Goal: Information Seeking & Learning: Learn about a topic

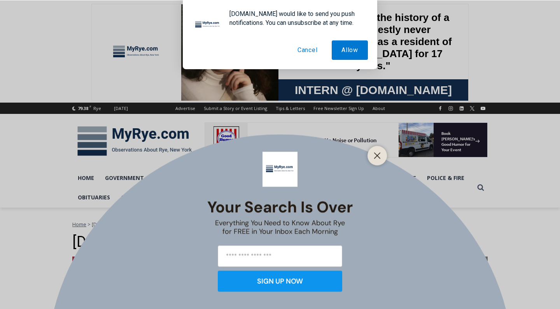
click at [308, 51] on button "Cancel" at bounding box center [308, 49] width 40 height 19
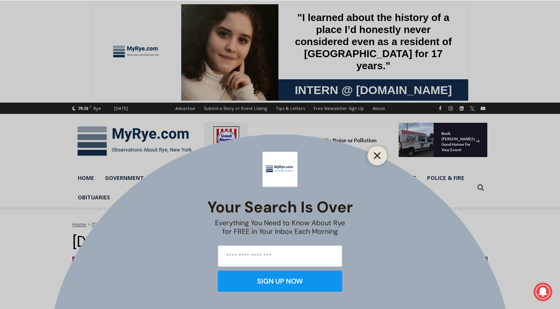
click at [377, 158] on icon "Close" at bounding box center [377, 155] width 7 height 7
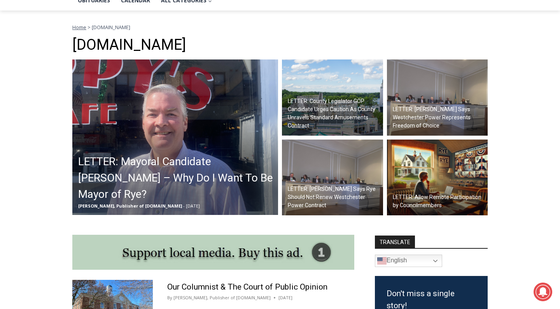
click at [80, 27] on span "Home" at bounding box center [79, 27] width 14 height 7
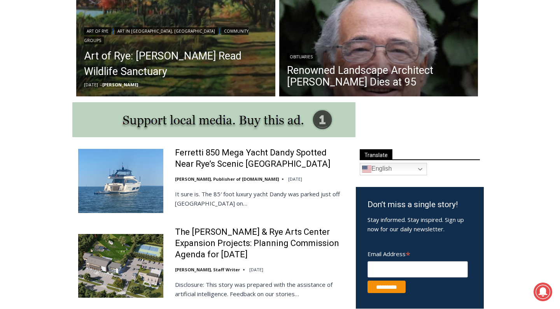
scroll to position [319, 0]
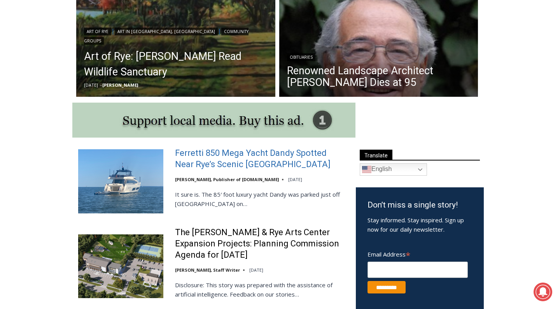
click at [230, 156] on link "Ferretti 850 Mega Yacht Dandy Spotted Near Rye’s Scenic Parsonage Point" at bounding box center [260, 159] width 171 height 22
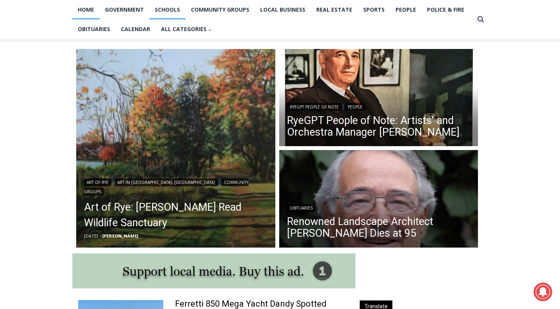
scroll to position [80, 0]
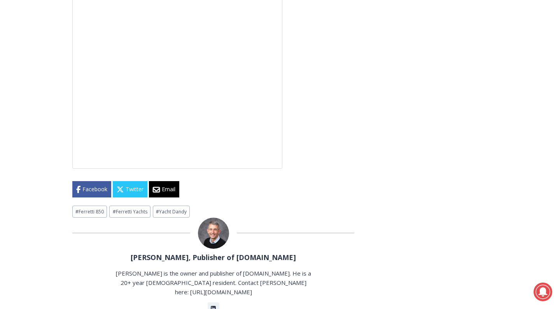
scroll to position [2012, 0]
